Goal: Information Seeking & Learning: Learn about a topic

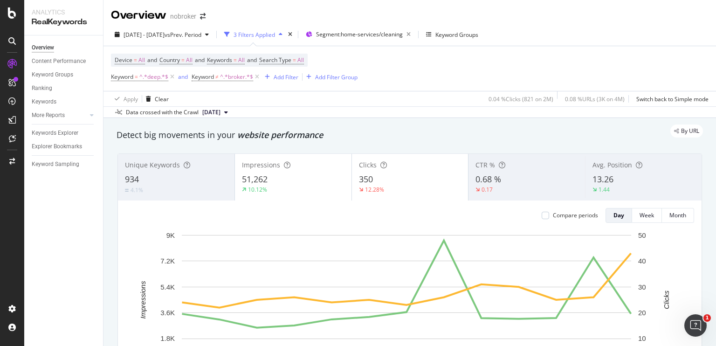
click at [161, 84] on div "Device = All and Country = All and Keywords = All and Search Type = All Keyword…" at bounding box center [410, 68] width 598 height 45
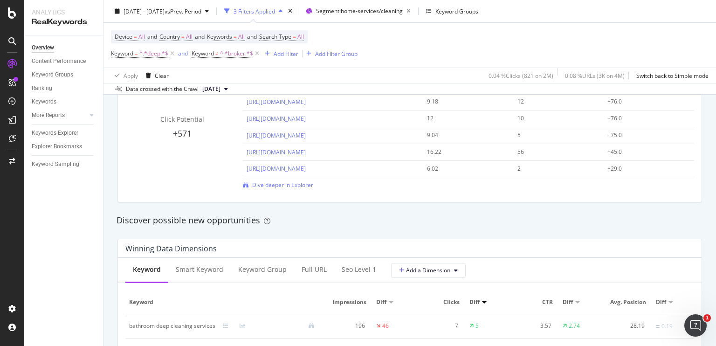
scroll to position [699, 0]
click at [280, 188] on span "Dive deeper in Explorer" at bounding box center [282, 185] width 61 height 8
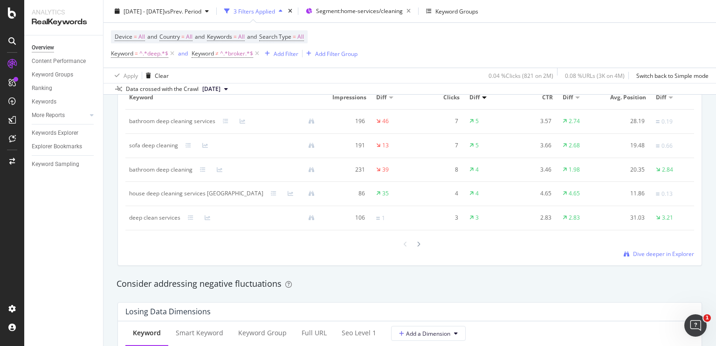
scroll to position [904, 0]
click at [124, 121] on div "Keyword Smart Keyword Keyword Group Full URL seo Level 1 Add a Dimension Keywor…" at bounding box center [410, 160] width 584 height 212
copy div "bathroom deep cleaning services"
drag, startPoint x: 128, startPoint y: 123, endPoint x: 112, endPoint y: 124, distance: 16.4
click at [112, 124] on div "Winning Data Dimensions Keyword Smart Keyword Keyword Group Full URL seo Level …" at bounding box center [410, 150] width 596 height 247
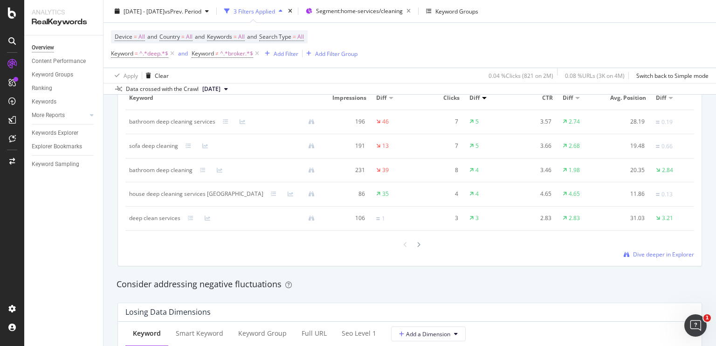
click at [130, 175] on td "bathroom deep cleaning" at bounding box center [225, 171] width 200 height 24
drag, startPoint x: 130, startPoint y: 175, endPoint x: 190, endPoint y: 167, distance: 61.1
click at [190, 167] on td "bathroom deep cleaning" at bounding box center [225, 171] width 200 height 24
copy div "bathroom deep cleaning"
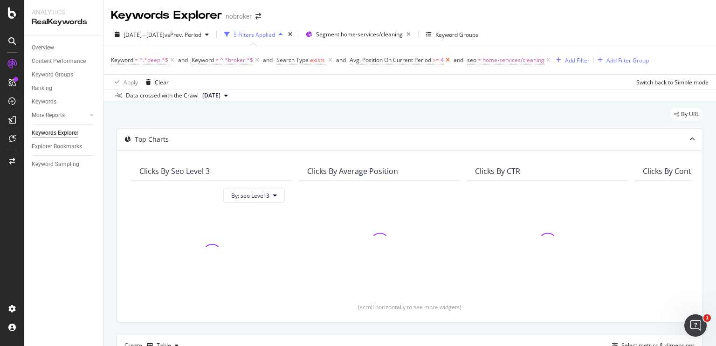
click at [449, 61] on icon at bounding box center [448, 59] width 8 height 9
click at [430, 63] on icon at bounding box center [431, 59] width 8 height 9
click at [330, 58] on icon at bounding box center [330, 59] width 8 height 9
